Goal: Obtain resource: Download file/media

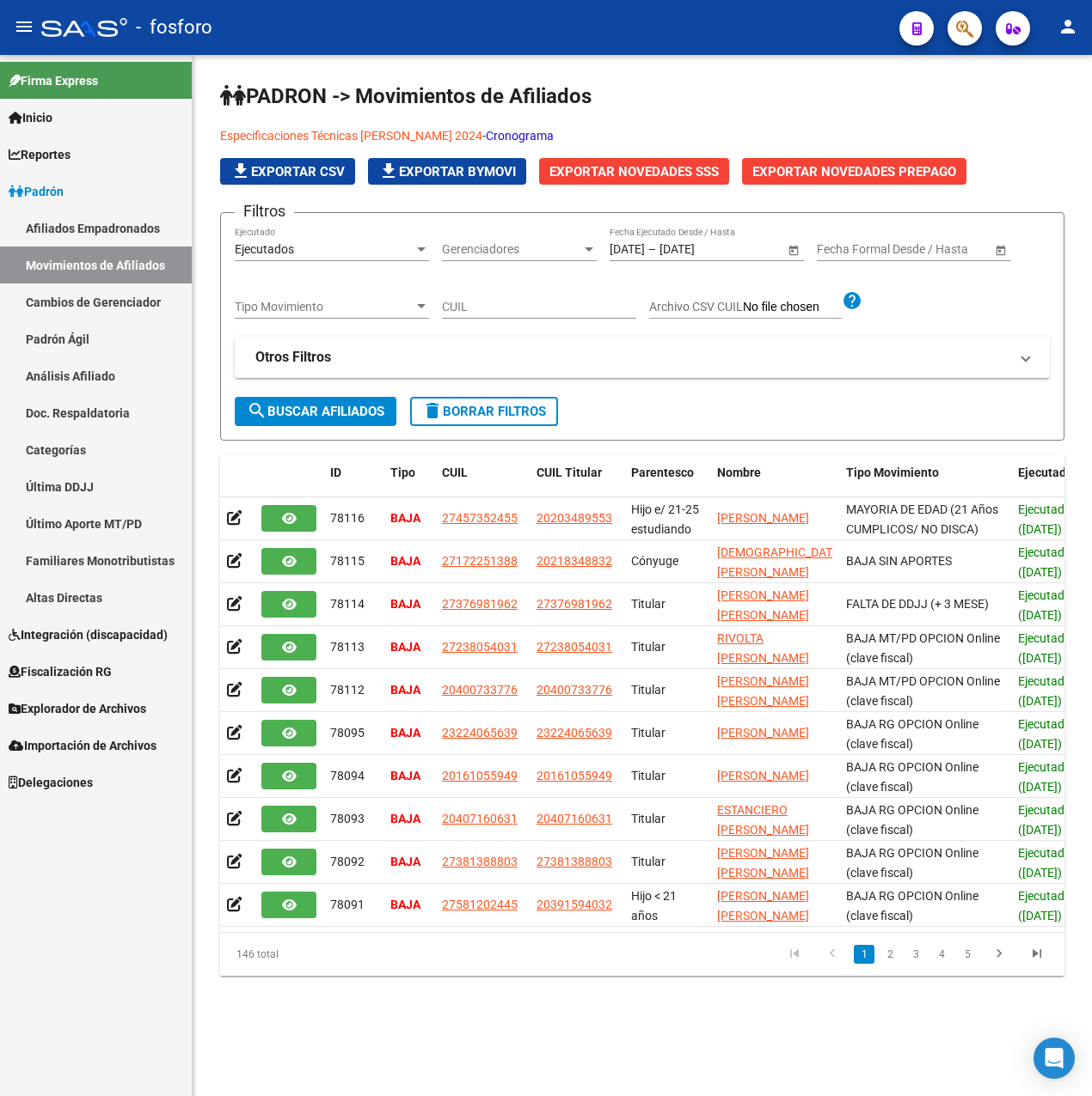
click at [380, 308] on span "Tipo Movimiento" at bounding box center [324, 307] width 179 height 14
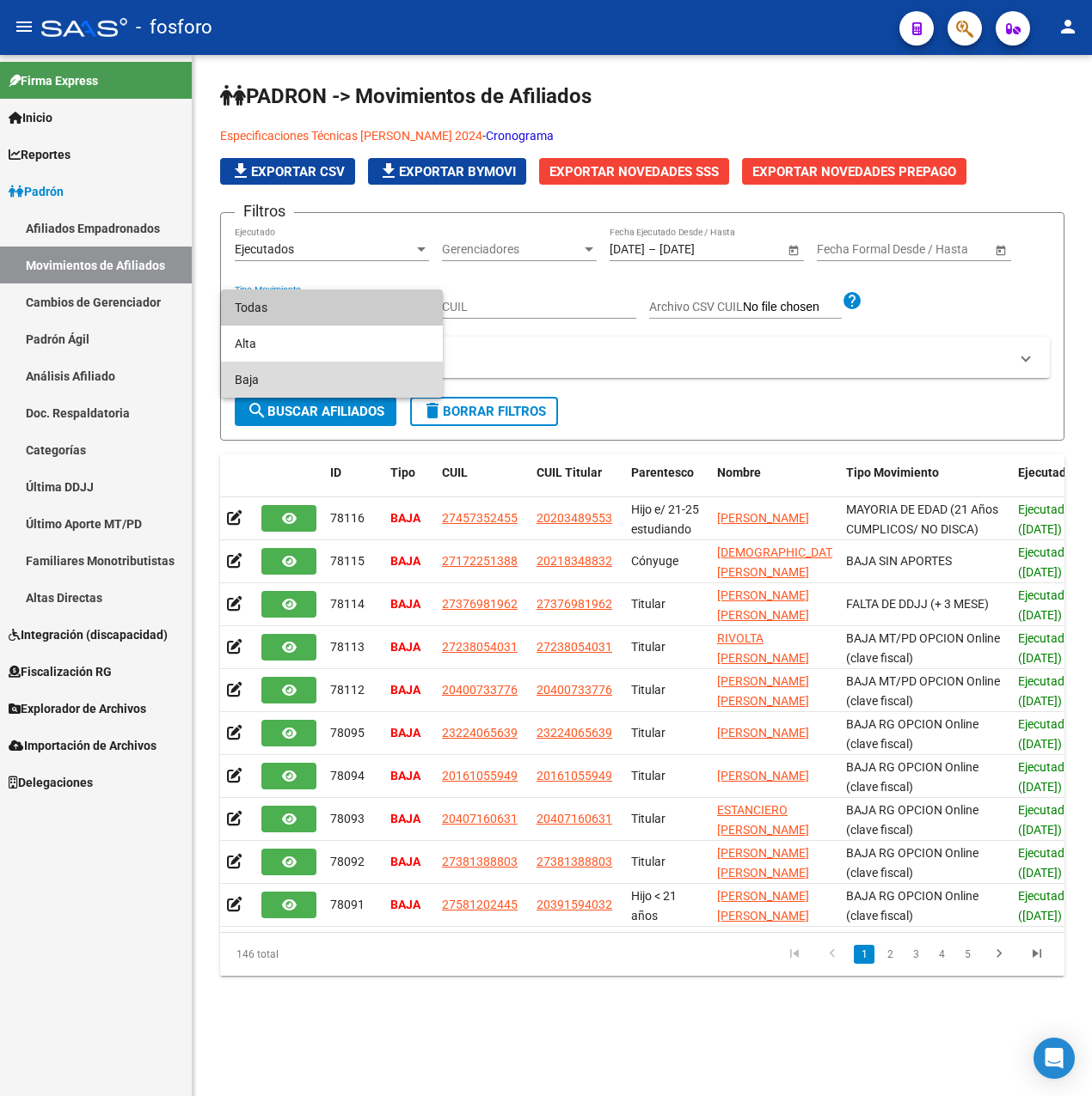
click at [279, 372] on span "Baja" at bounding box center [332, 380] width 194 height 36
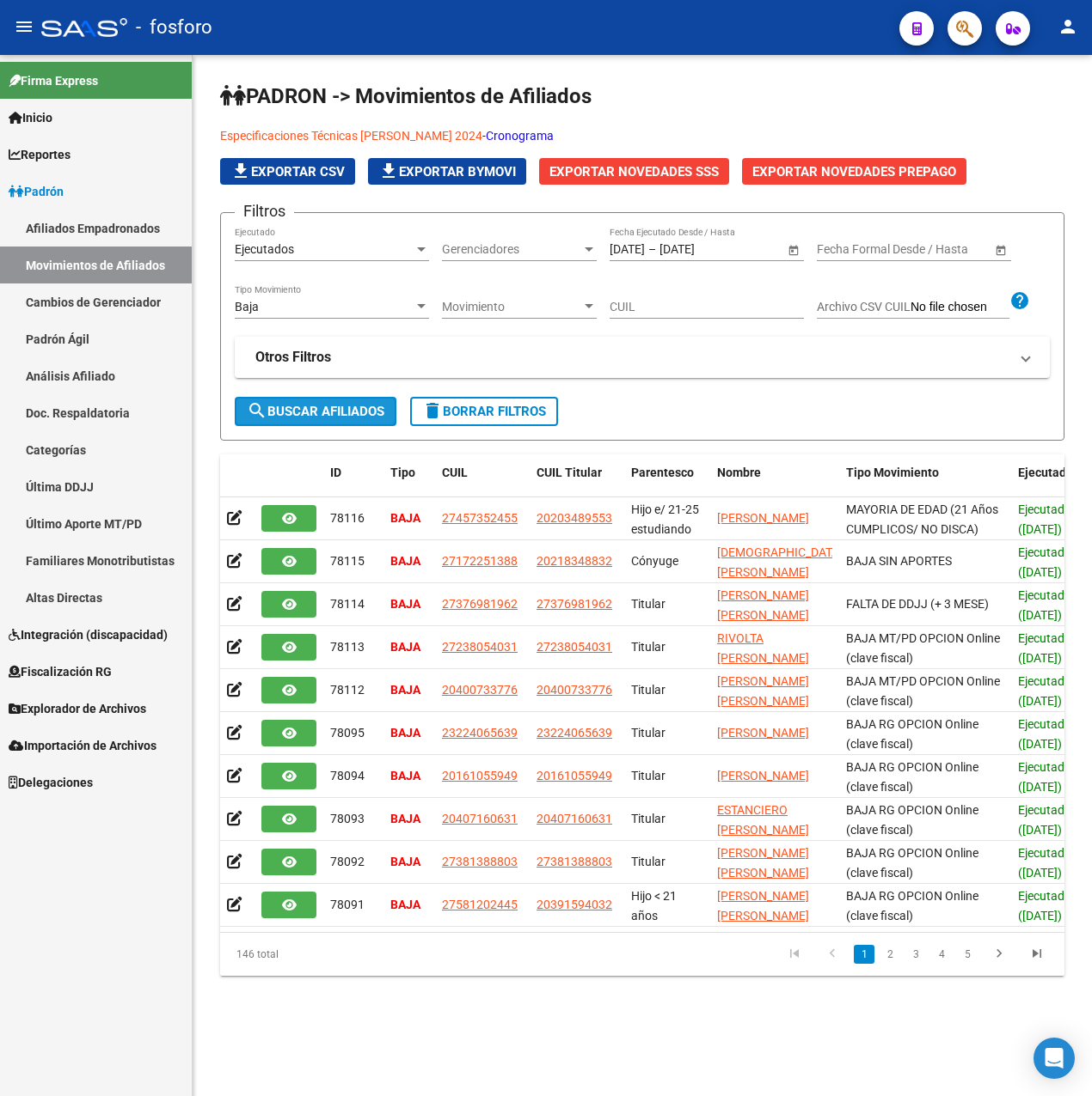
click at [315, 416] on span "search Buscar Afiliados" at bounding box center [315, 411] width 138 height 15
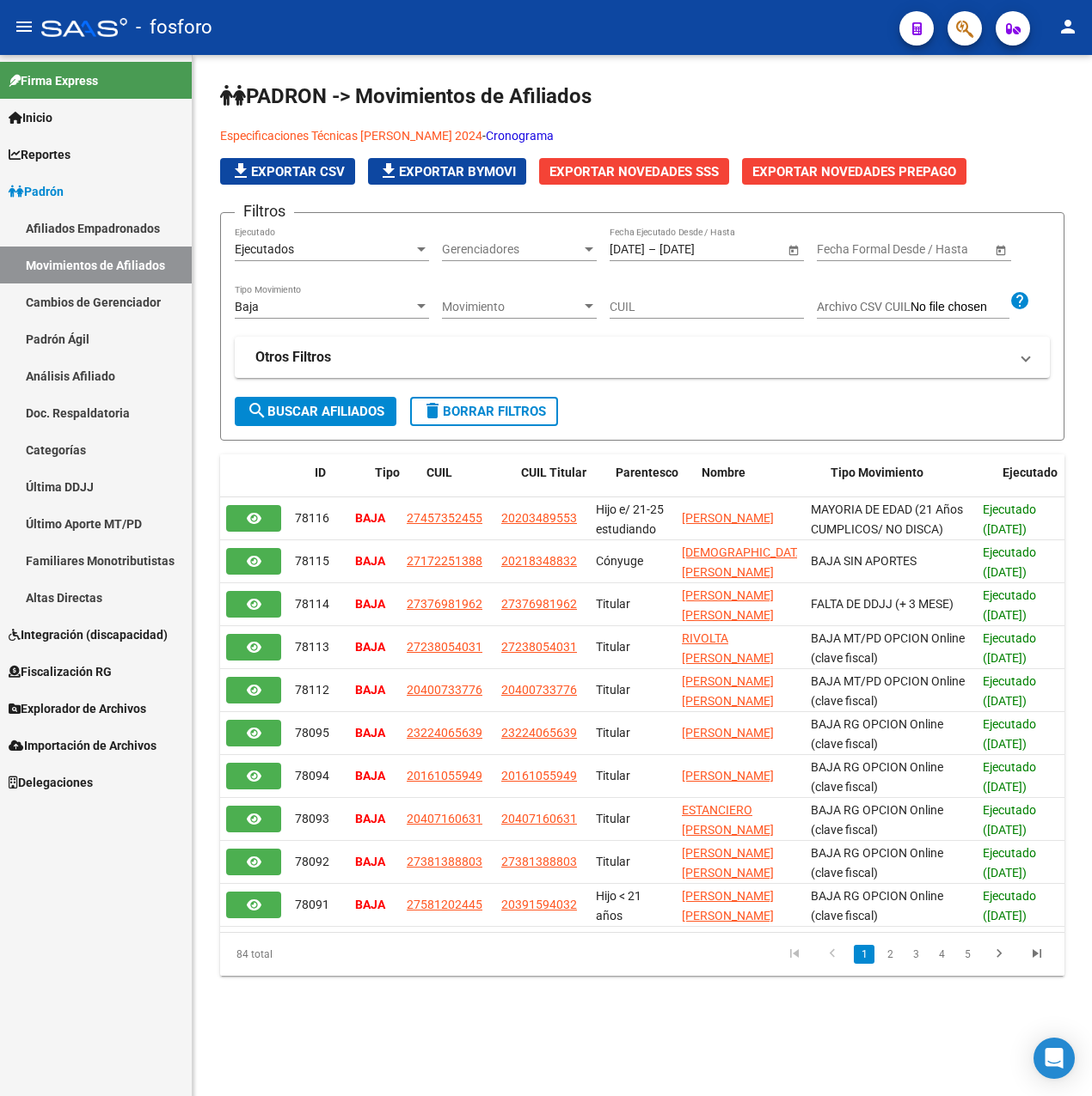
scroll to position [0, 11]
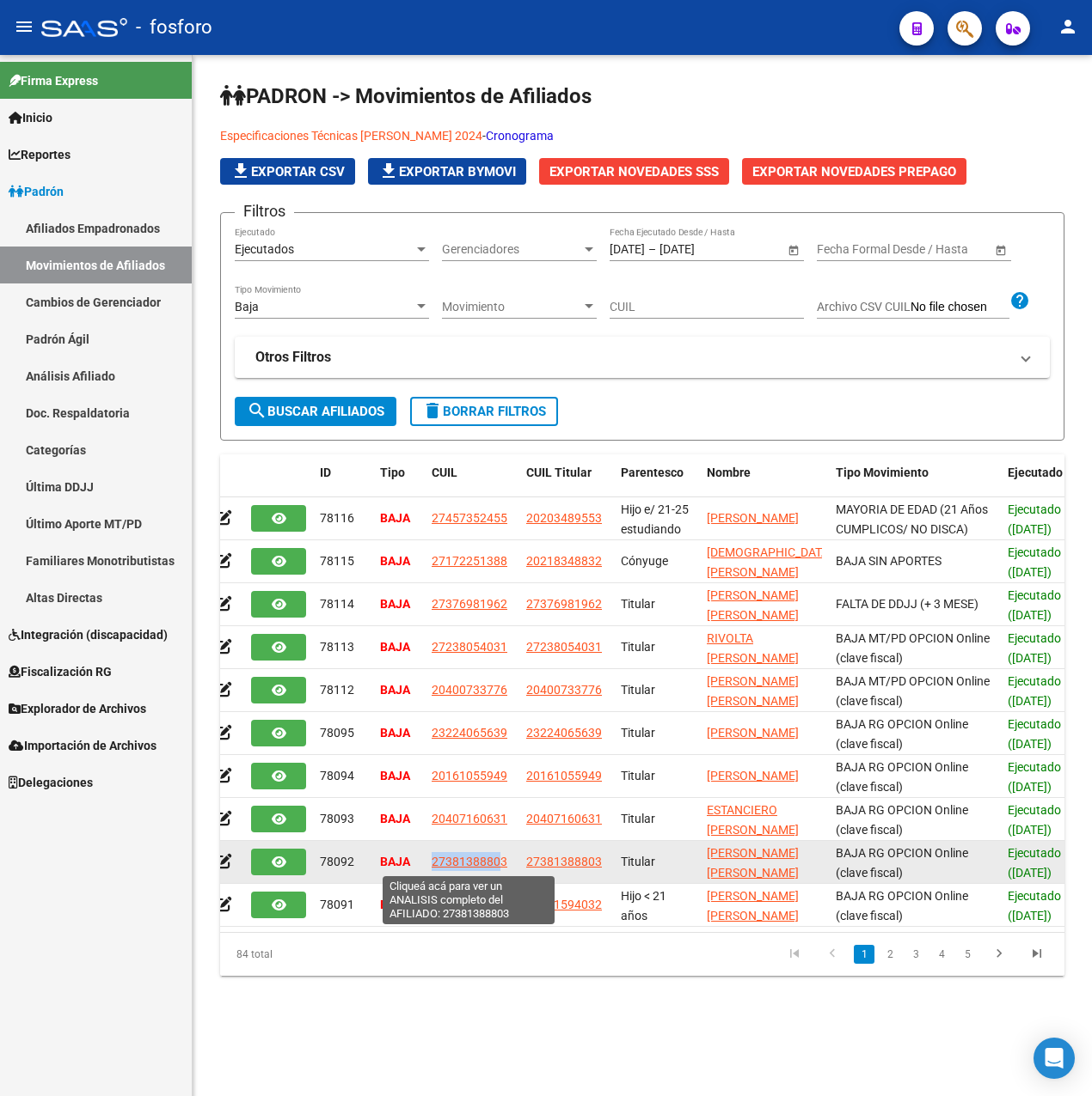
drag, startPoint x: 420, startPoint y: 861, endPoint x: 500, endPoint y: 868, distance: 80.3
click at [500, 868] on div "78092 BAJA 27381388803 27381388803 Titular [PERSON_NAME] [PERSON_NAME] BAJA RG …" at bounding box center [1026, 863] width 1633 height 43
drag, startPoint x: 500, startPoint y: 868, endPoint x: 526, endPoint y: 869, distance: 26.0
click at [526, 869] on div "27381388803" at bounding box center [566, 862] width 81 height 20
drag, startPoint x: 526, startPoint y: 869, endPoint x: 542, endPoint y: 866, distance: 16.3
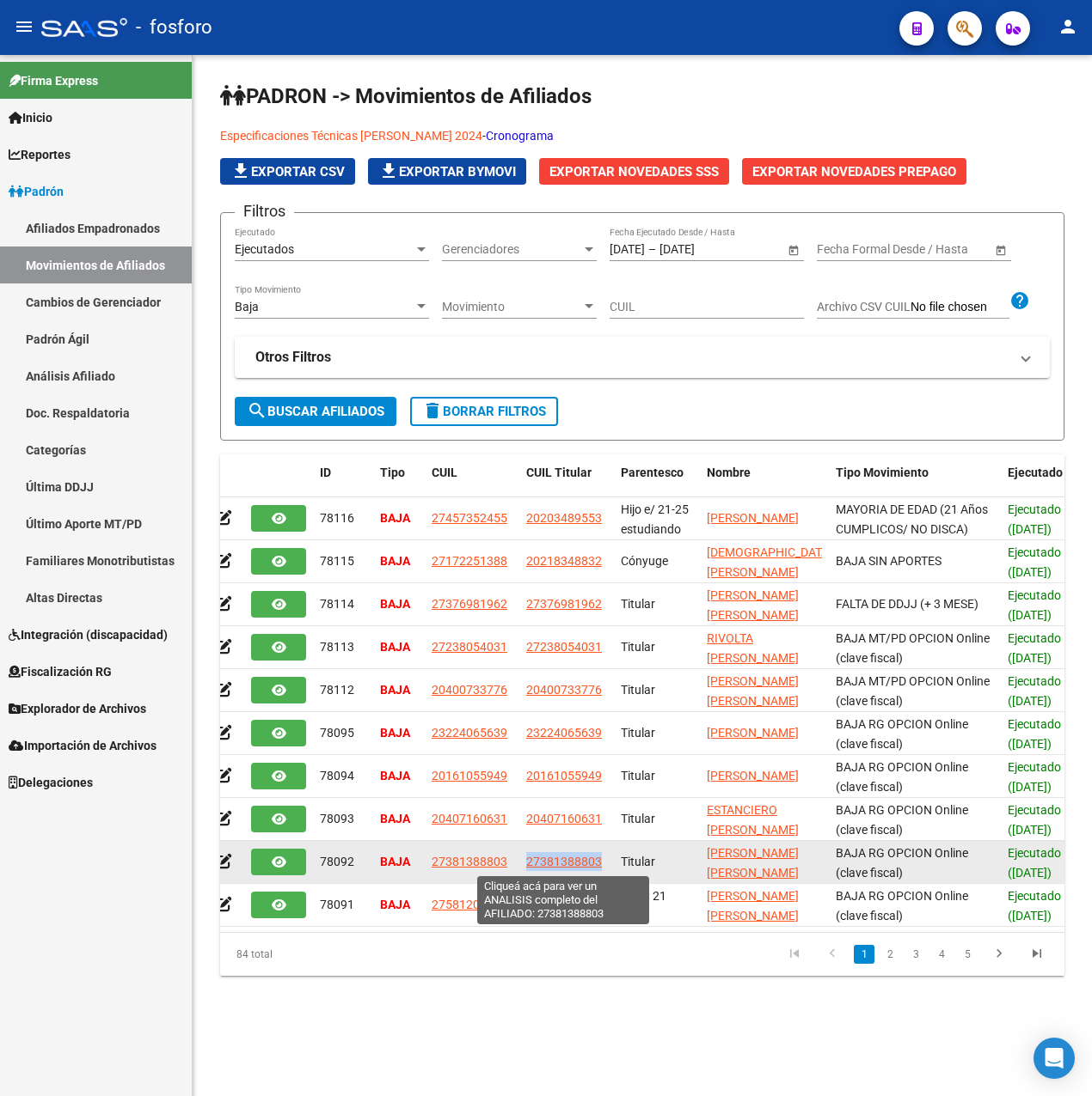
copy span "27381388803"
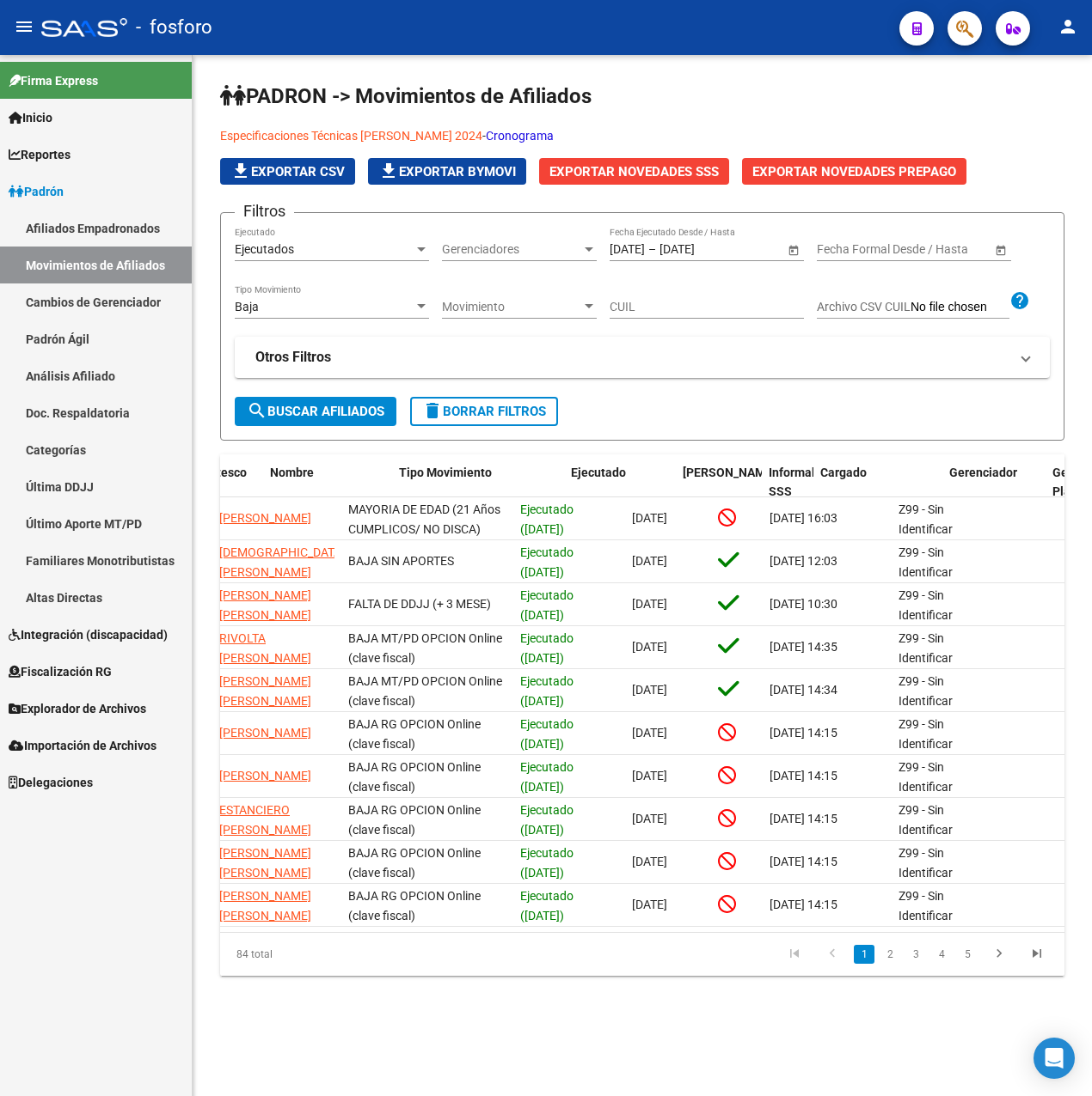
scroll to position [0, 0]
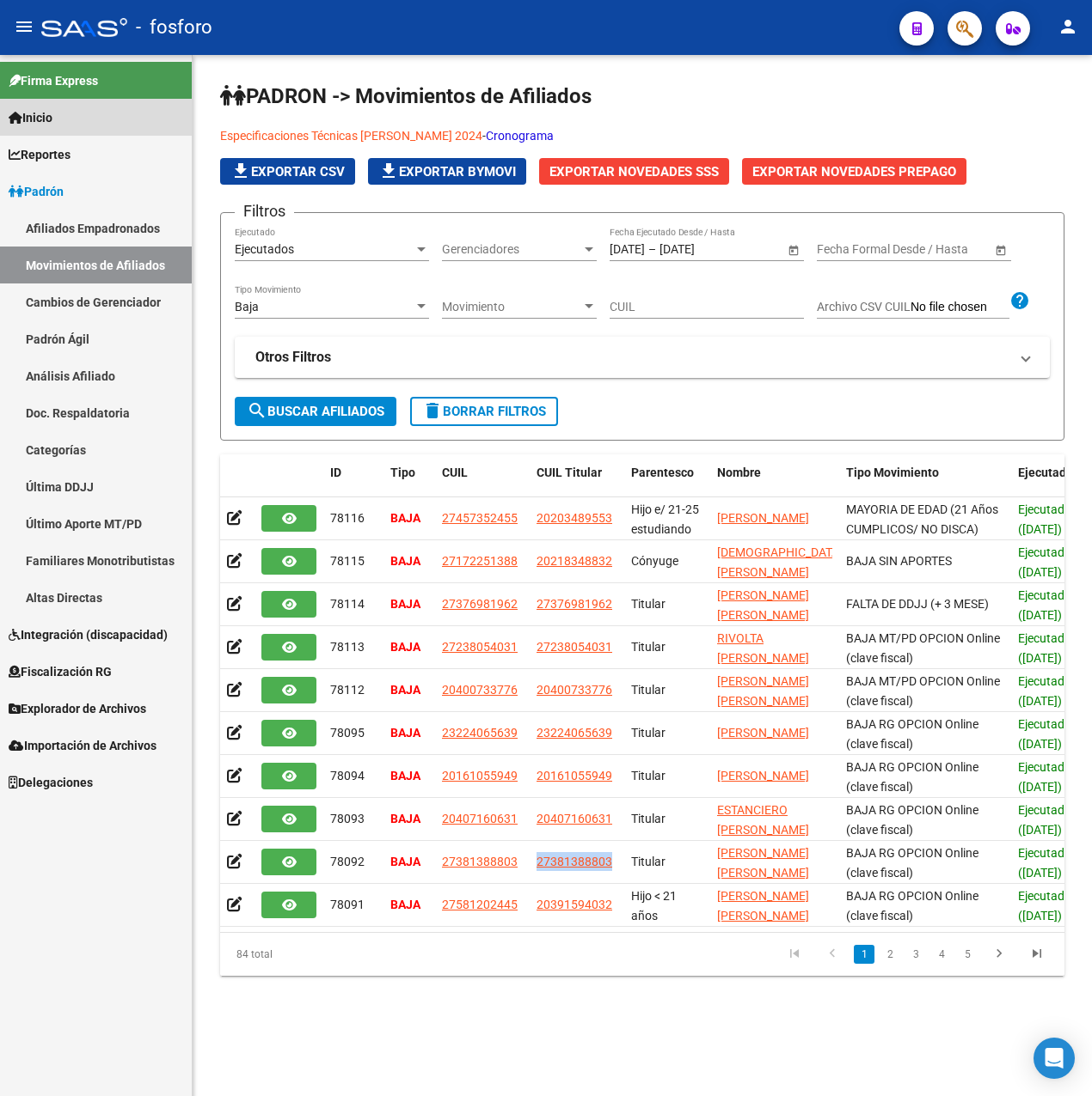
click at [69, 116] on link "Inicio" at bounding box center [95, 117] width 191 height 37
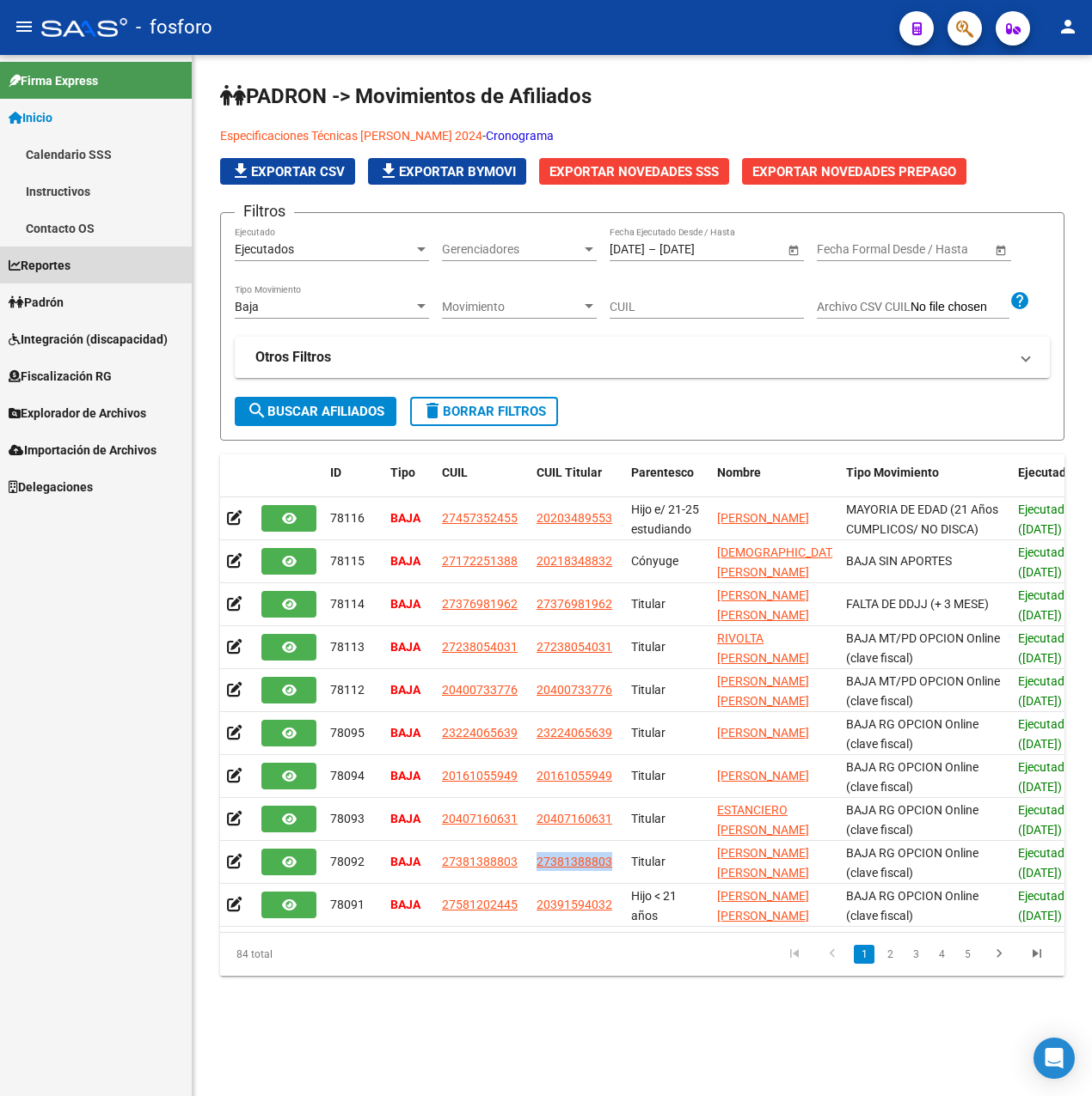
click at [63, 265] on span "Reportes" at bounding box center [40, 265] width 62 height 19
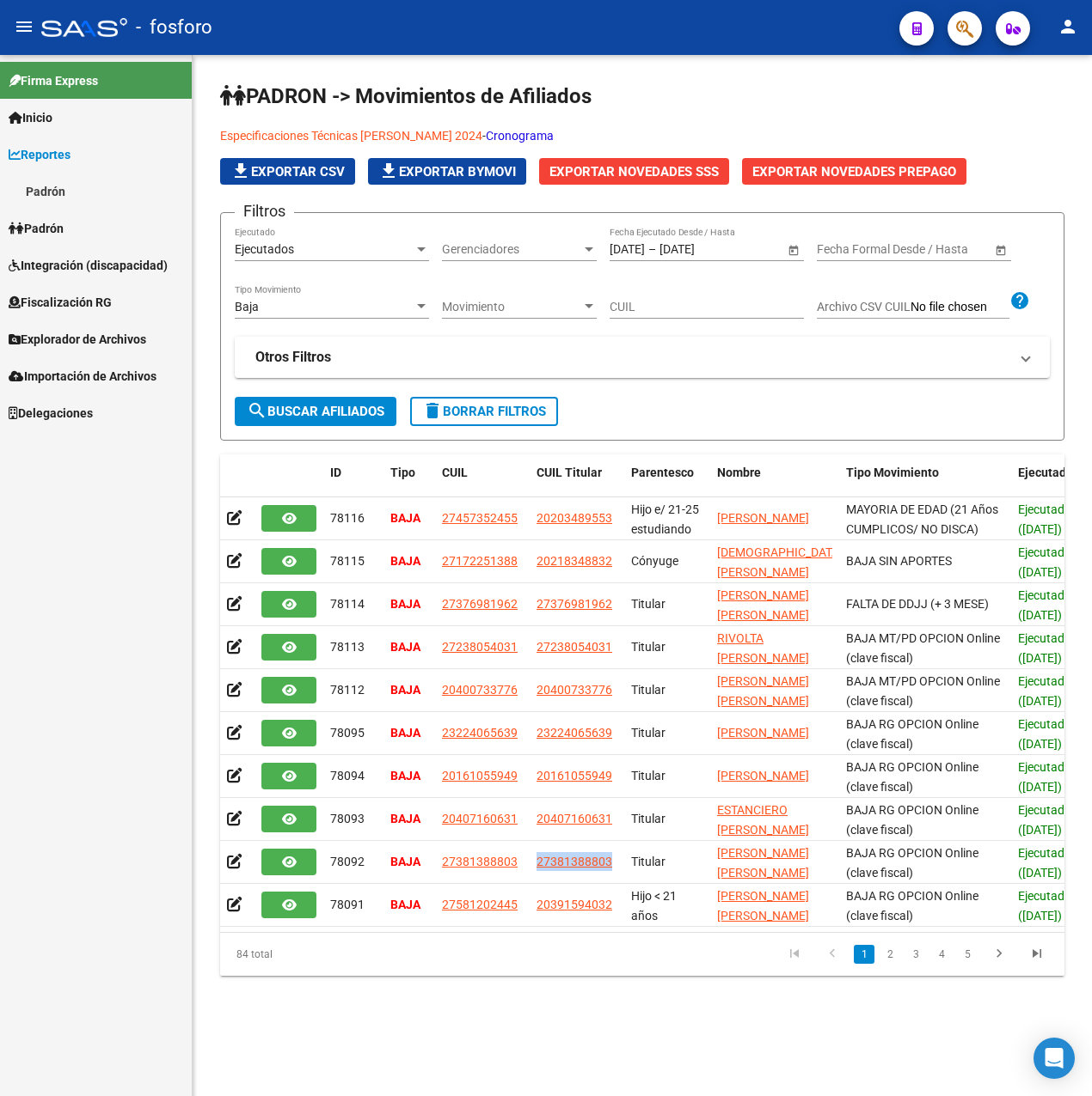
click at [65, 189] on link "Padrón" at bounding box center [95, 191] width 191 height 37
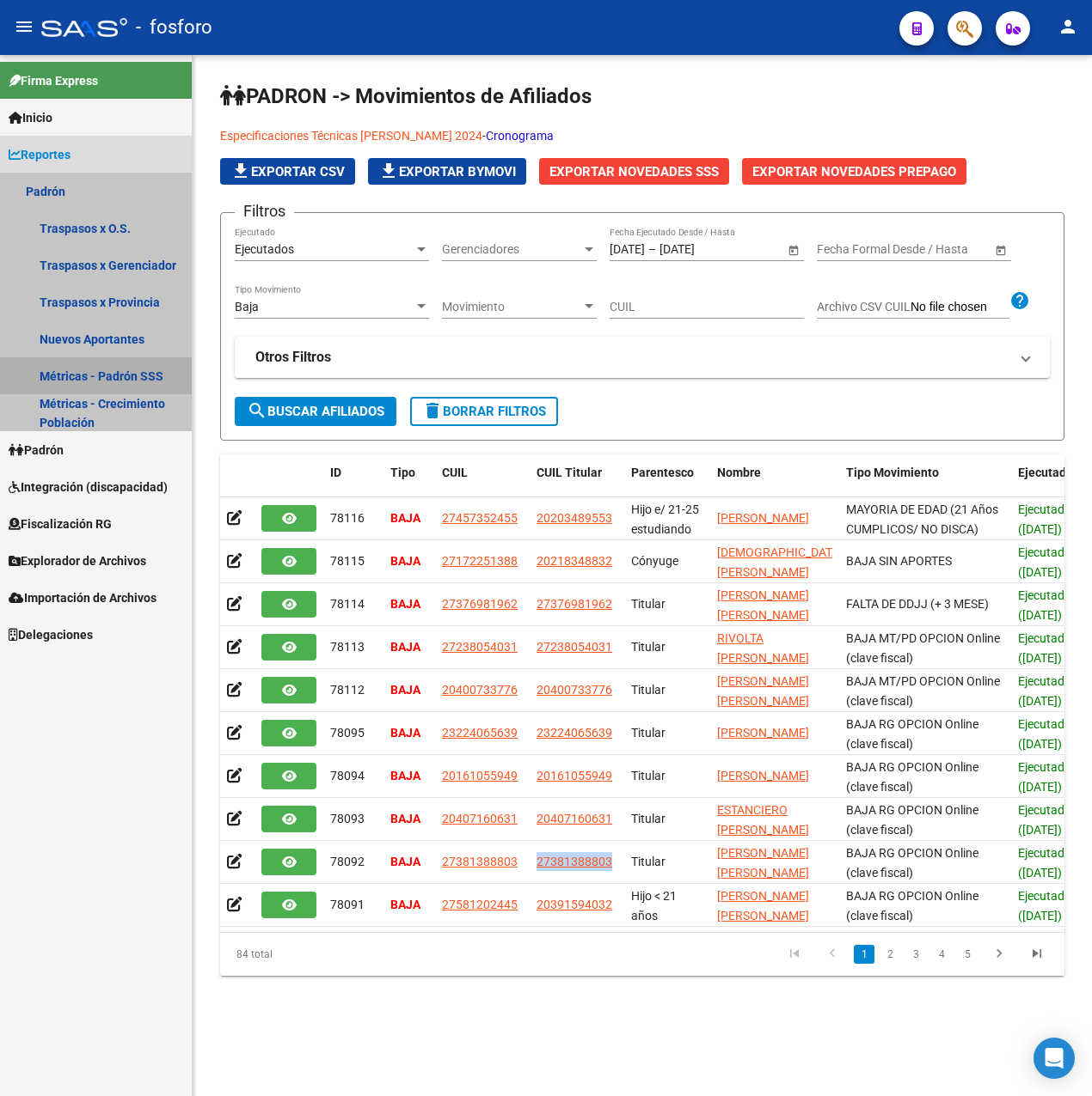
click at [113, 378] on link "Métricas - Padrón SSS" at bounding box center [95, 376] width 191 height 37
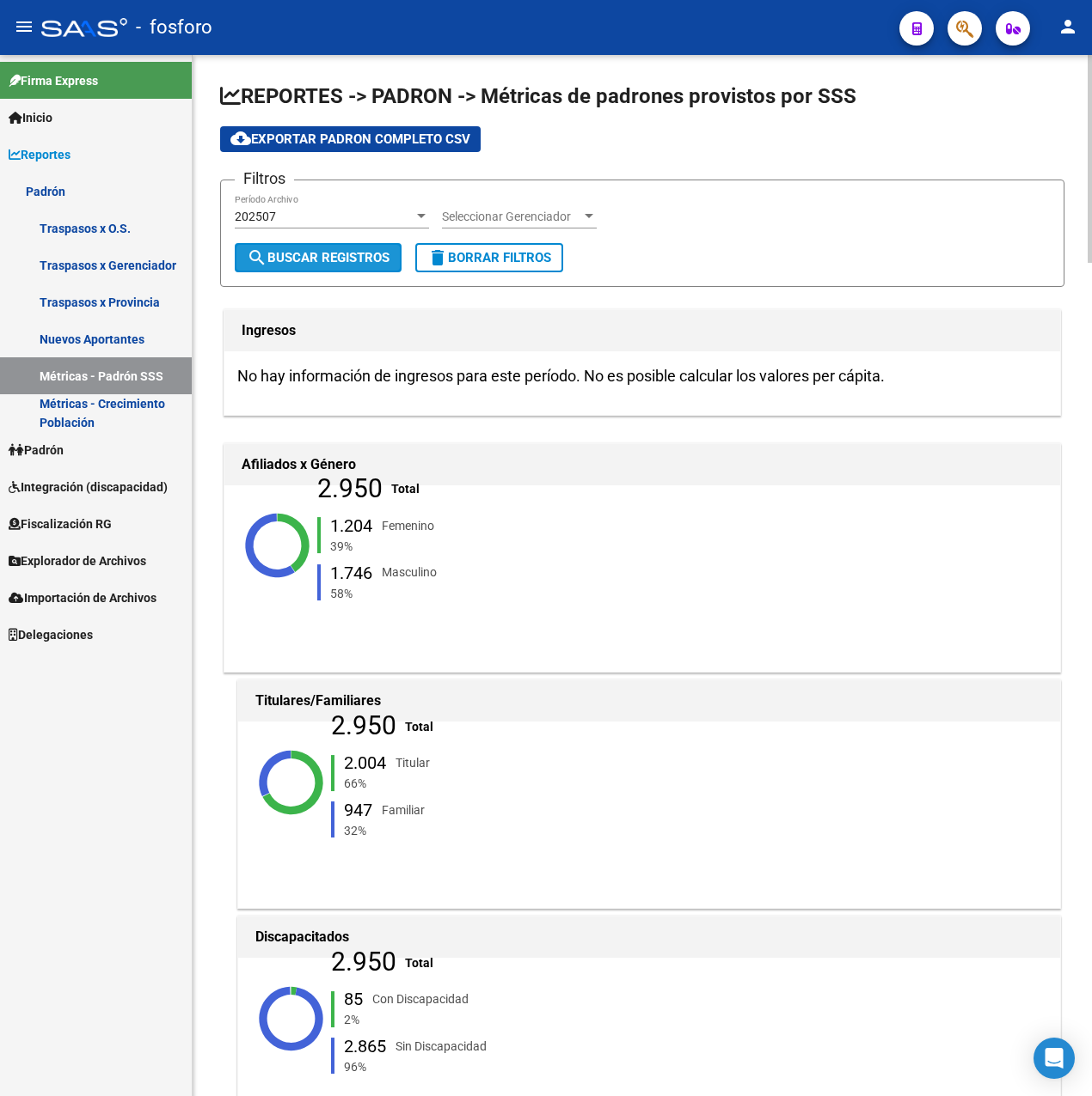
click at [364, 263] on span "search Buscar Registros" at bounding box center [318, 257] width 142 height 15
click at [392, 139] on span "cloud_download Exportar [PERSON_NAME] Completo CSV" at bounding box center [350, 139] width 239 height 15
click at [98, 455] on link "Padrón" at bounding box center [95, 450] width 191 height 37
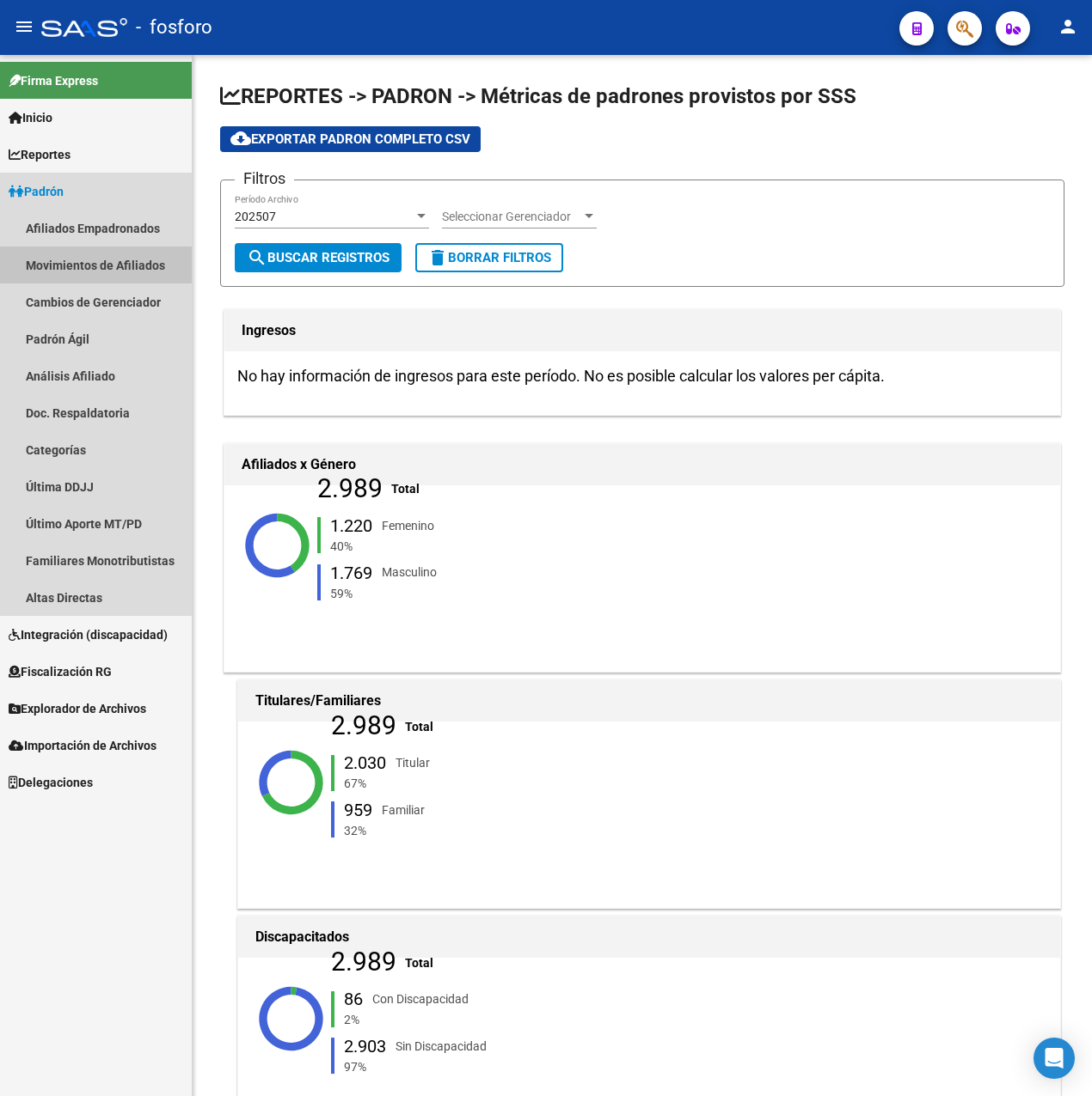
click at [154, 246] on link "Movimientos de Afiliados" at bounding box center [95, 265] width 191 height 37
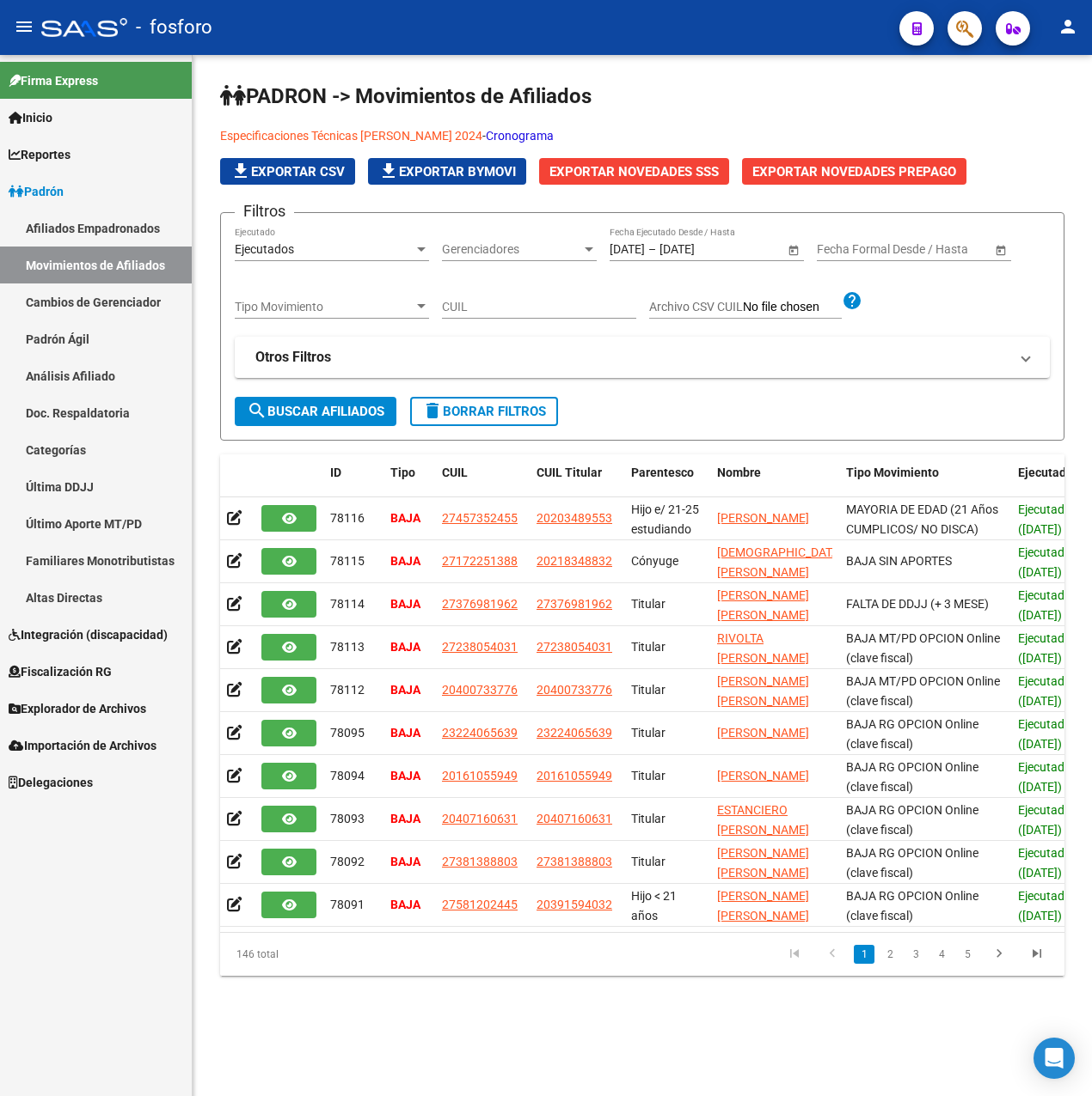
click at [368, 306] on span "Tipo Movimiento" at bounding box center [324, 307] width 179 height 14
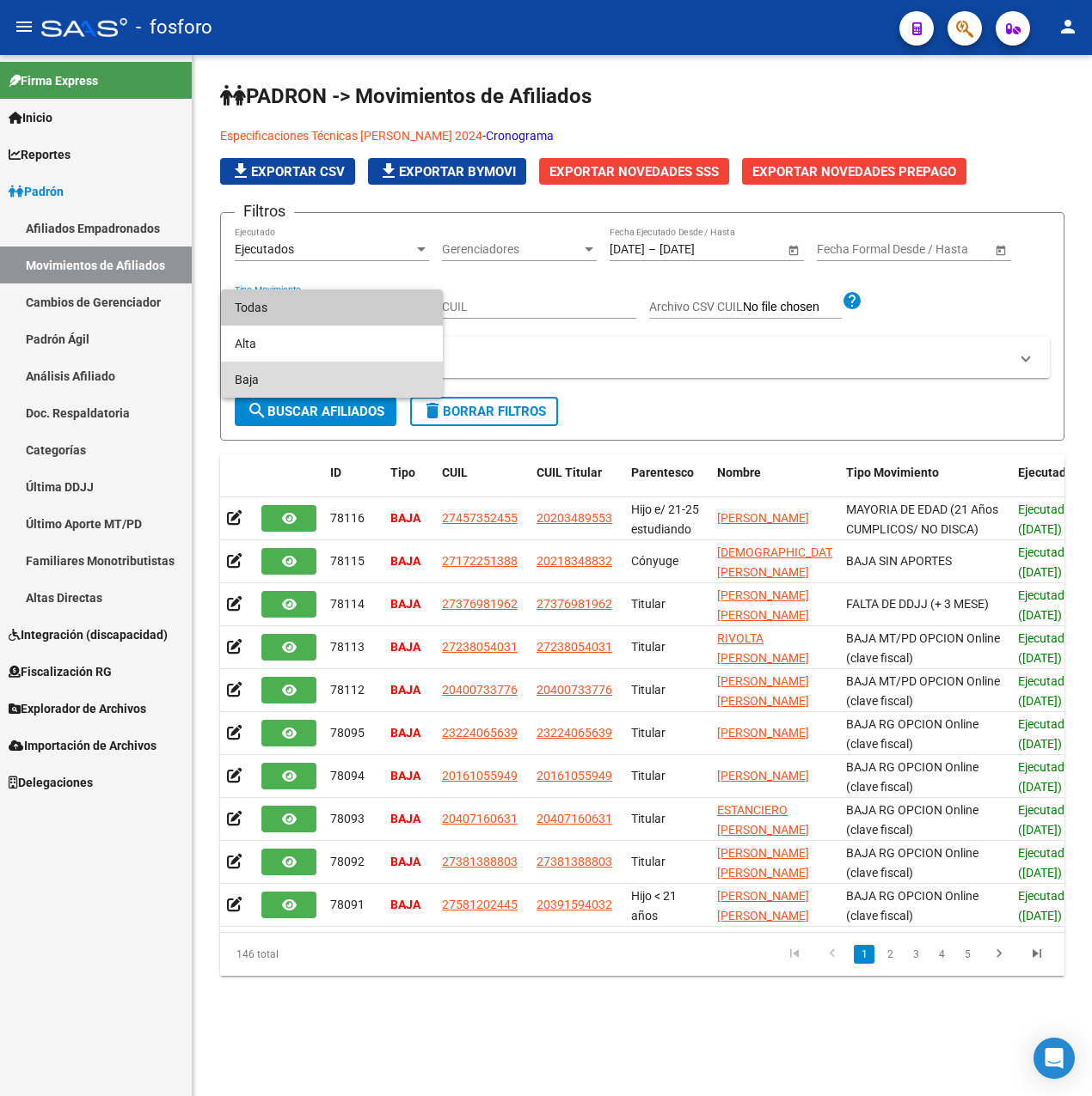
click at [274, 373] on span "Baja" at bounding box center [332, 380] width 194 height 36
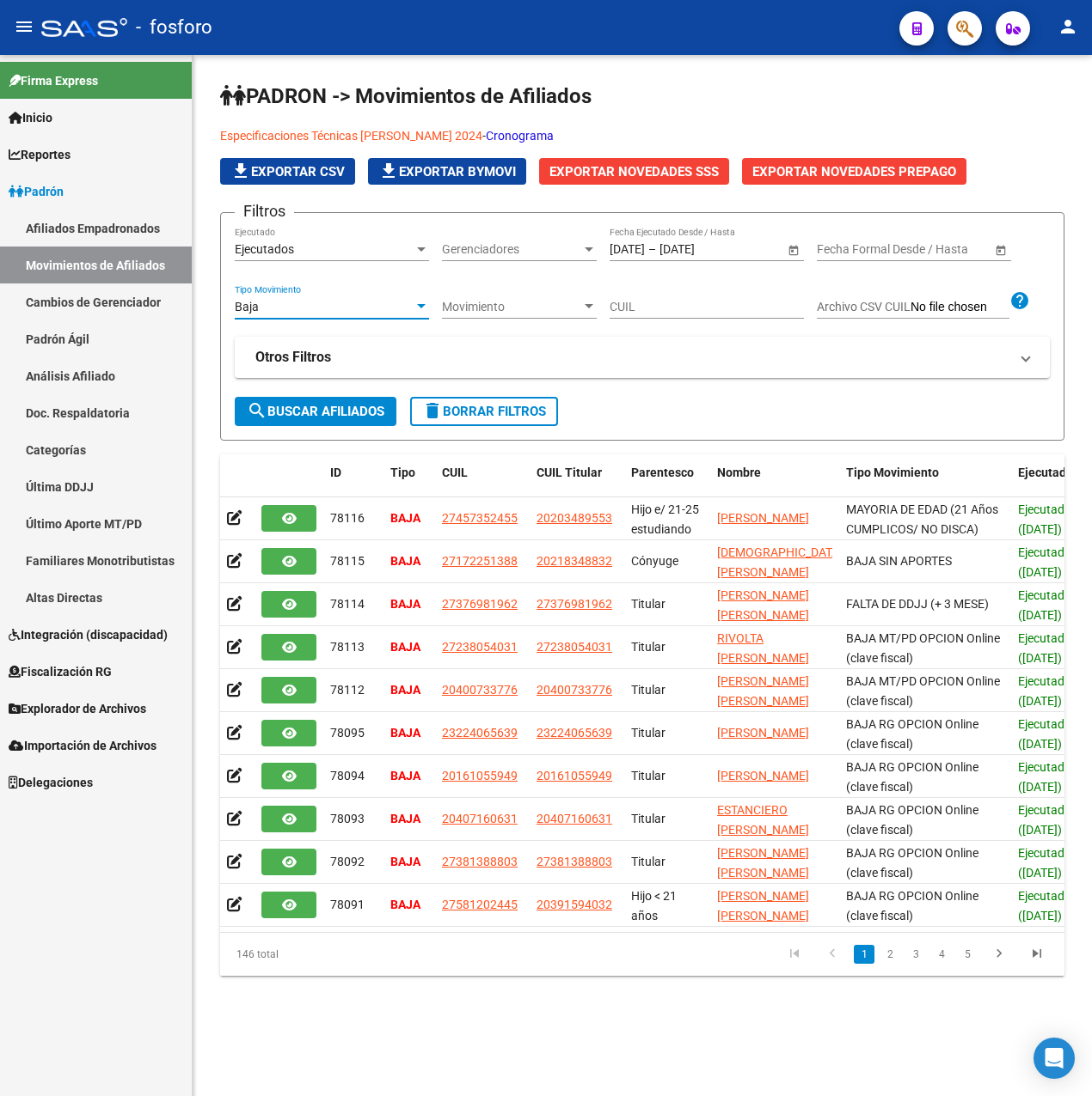
click at [301, 405] on span "search Buscar Afiliados" at bounding box center [315, 411] width 138 height 15
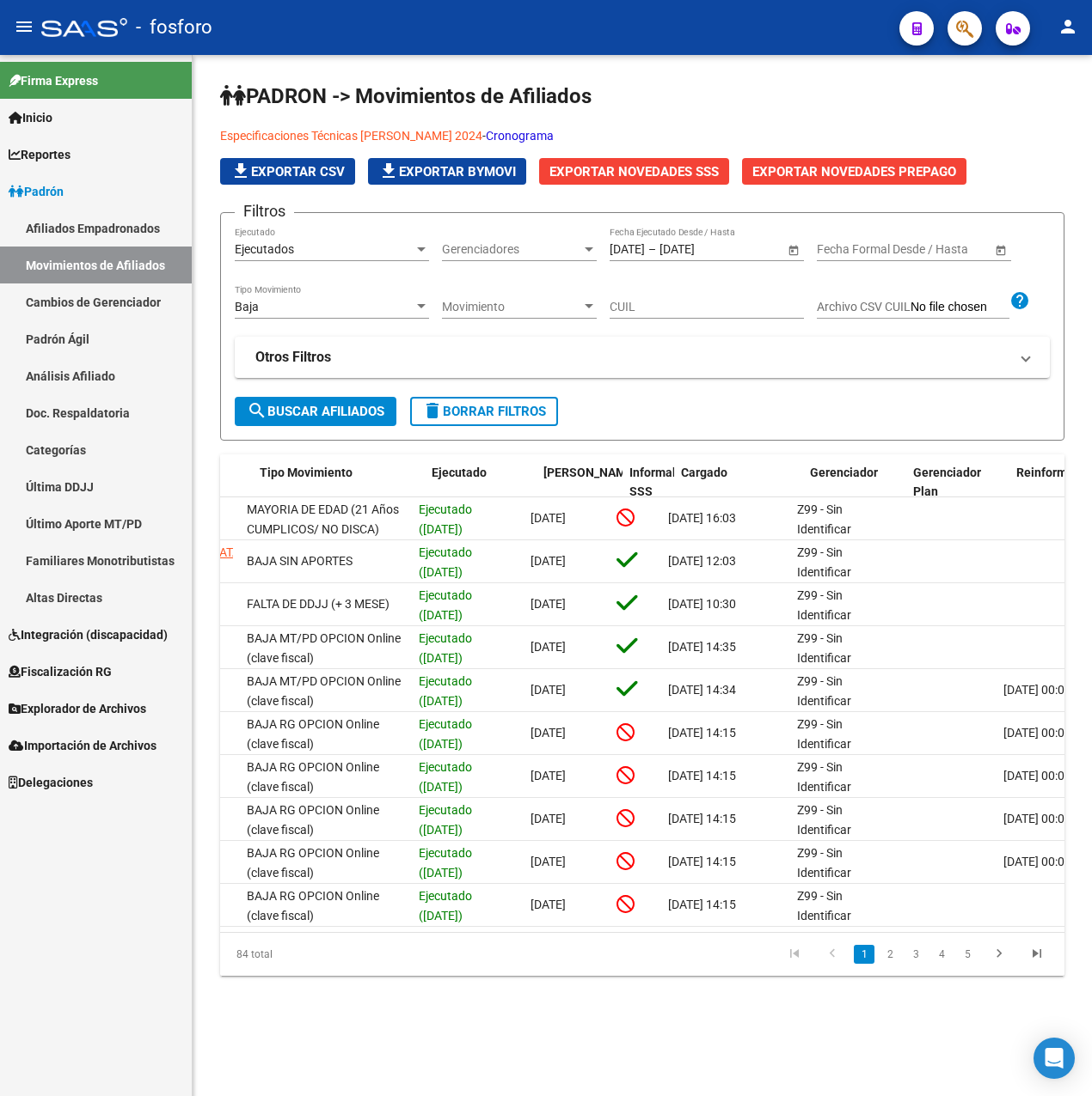
scroll to position [0, 581]
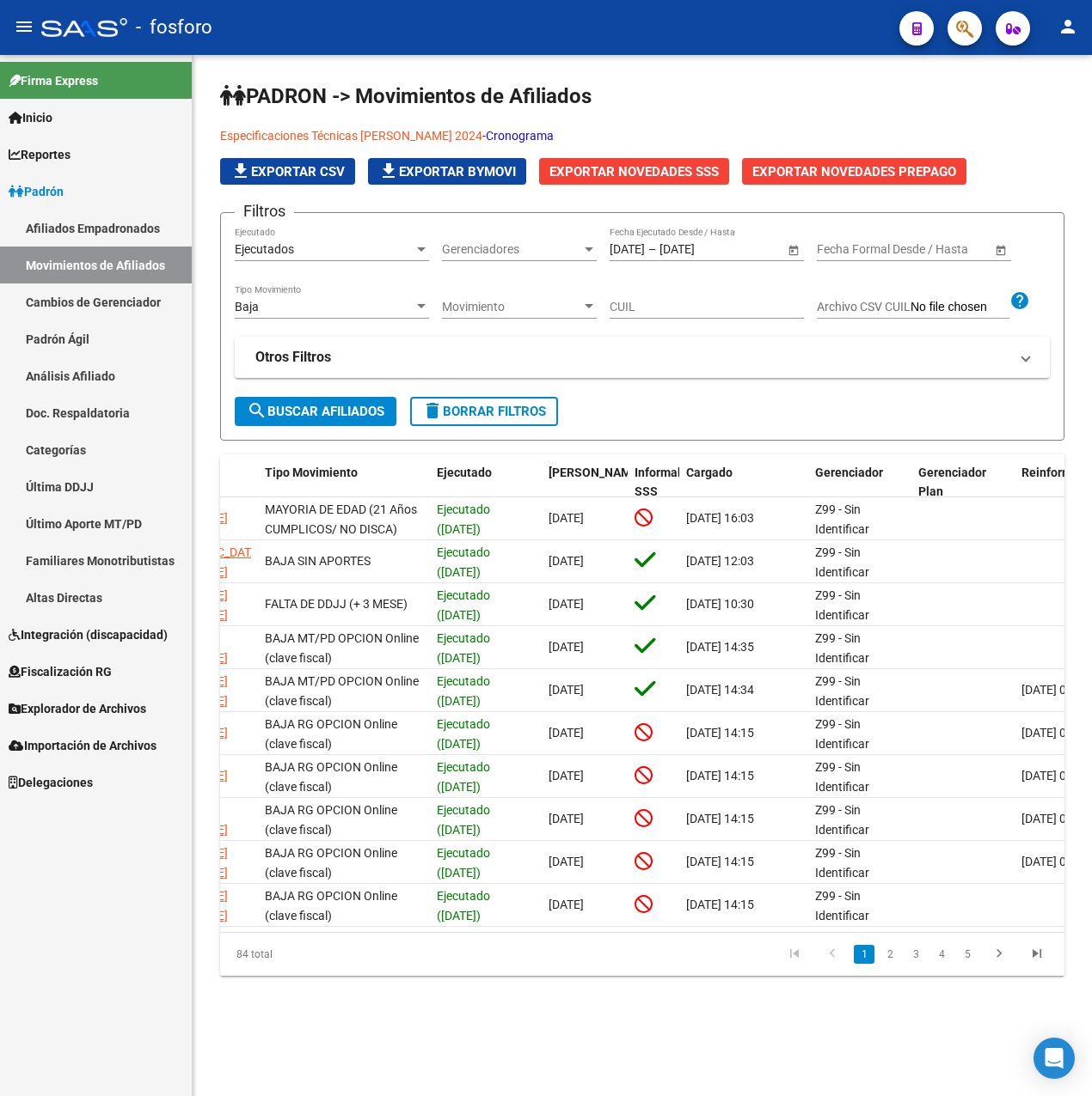
click at [886, 964] on link "2" at bounding box center [889, 954] width 20 height 19
